Goal: Find specific page/section: Find specific page/section

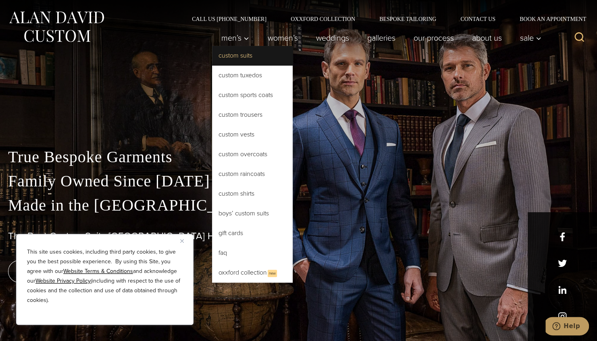
click at [238, 58] on link "Custom Suits" at bounding box center [252, 55] width 81 height 19
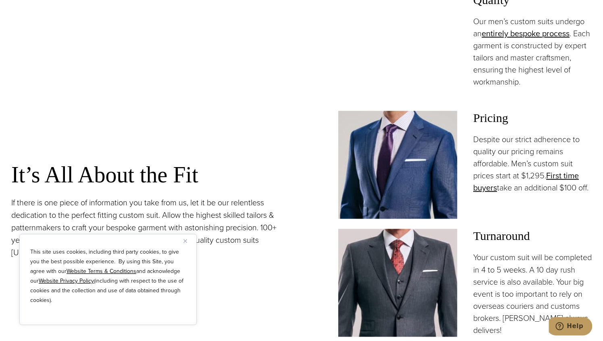
scroll to position [625, 0]
